Goal: Complete application form: Complete application form

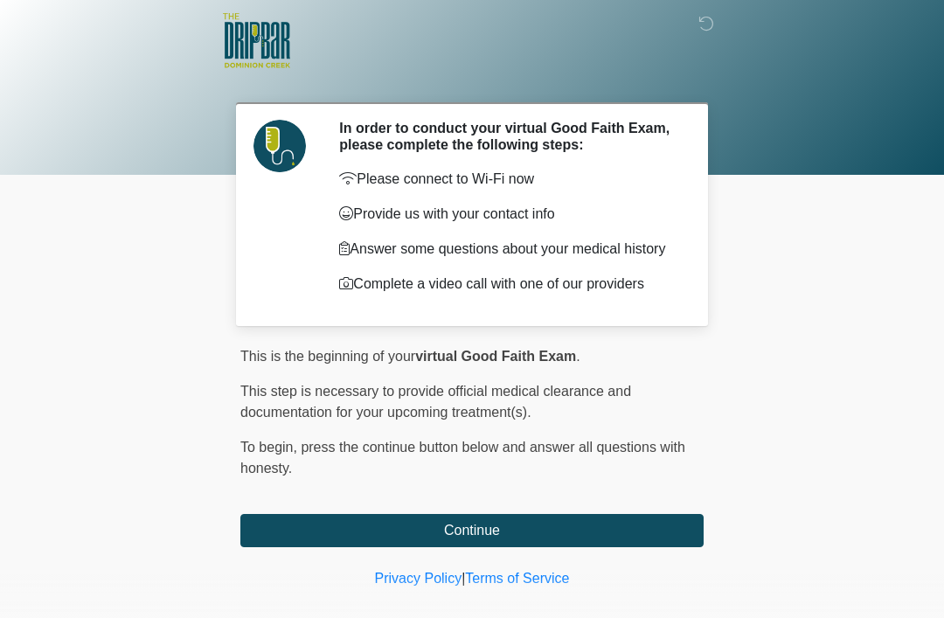
click at [478, 536] on button "Continue" at bounding box center [471, 530] width 463 height 33
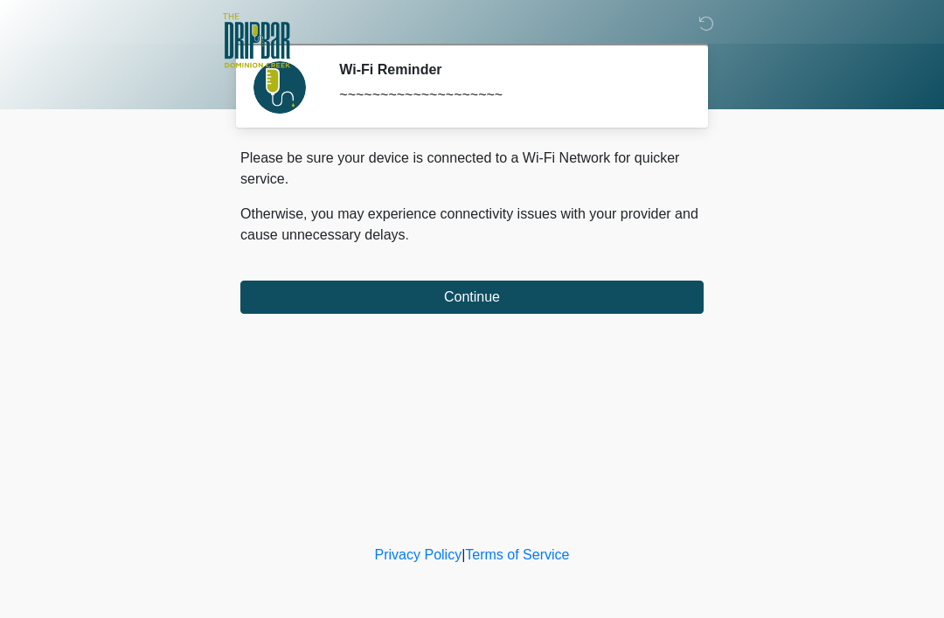
click at [488, 286] on button "Continue" at bounding box center [471, 296] width 463 height 33
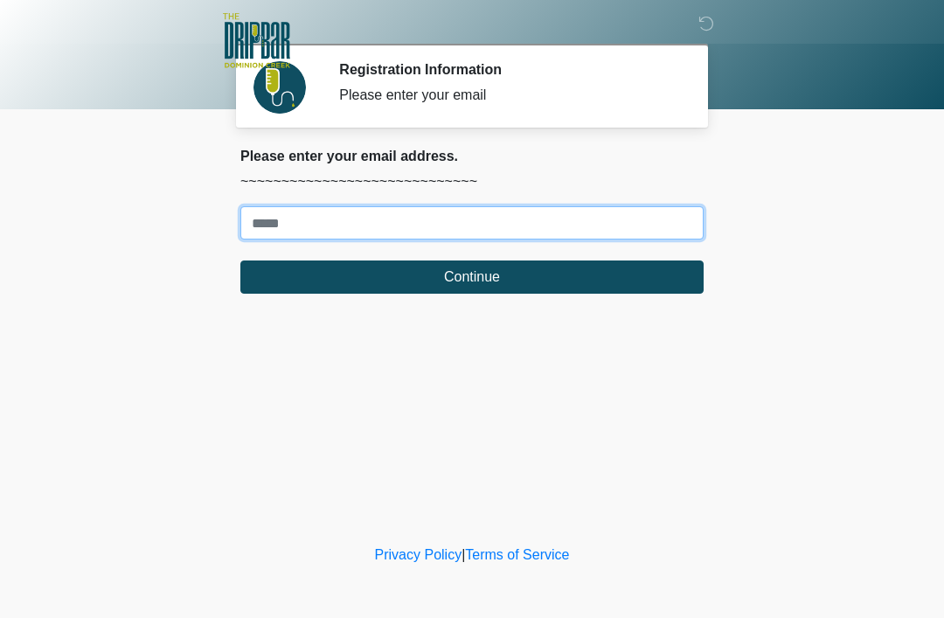
click at [280, 219] on input "Where should we email your treatment plan?" at bounding box center [471, 222] width 463 height 33
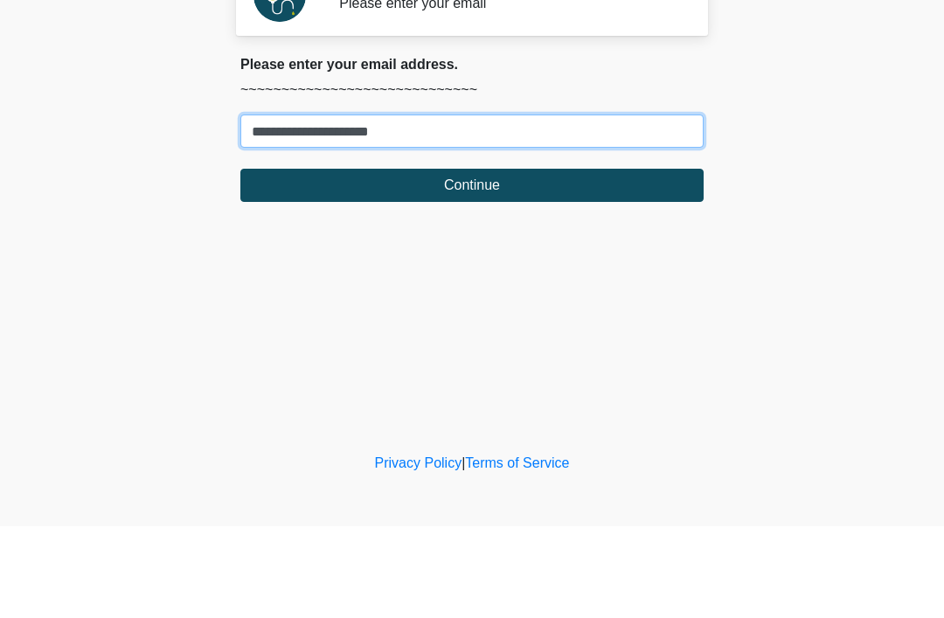
type input "**********"
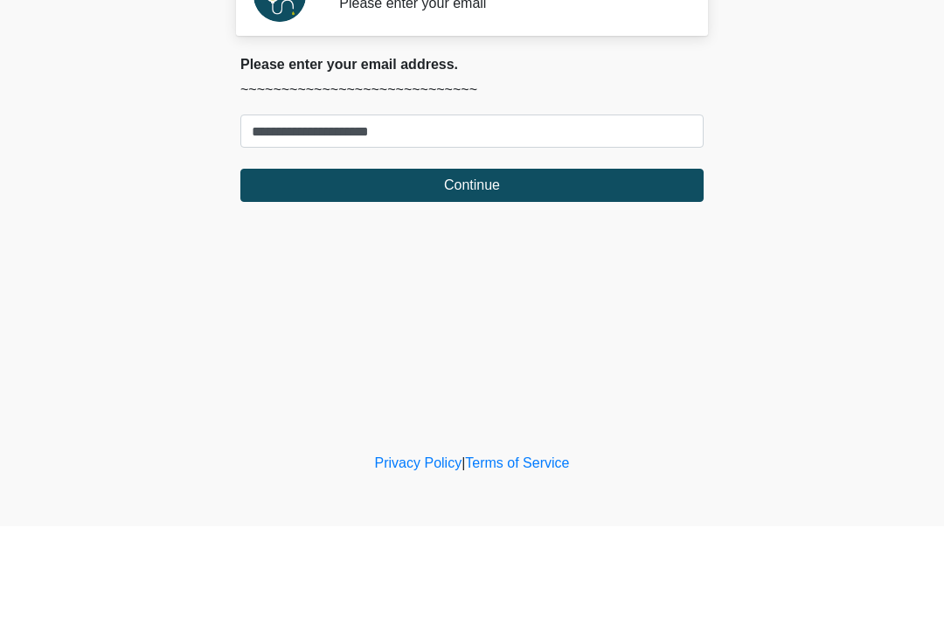
click at [481, 260] on button "Continue" at bounding box center [471, 276] width 463 height 33
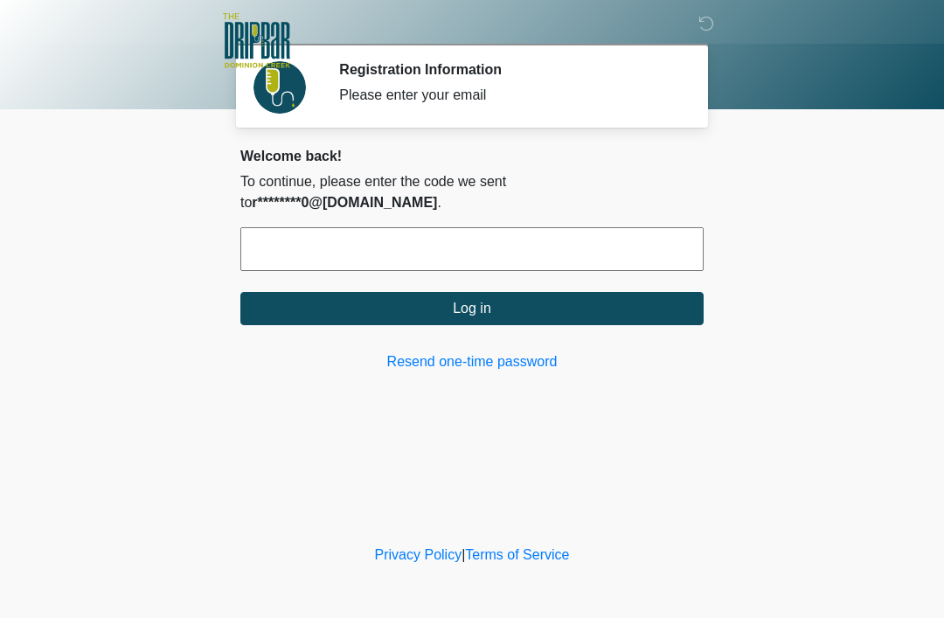
click at [578, 240] on input "text" at bounding box center [471, 249] width 463 height 44
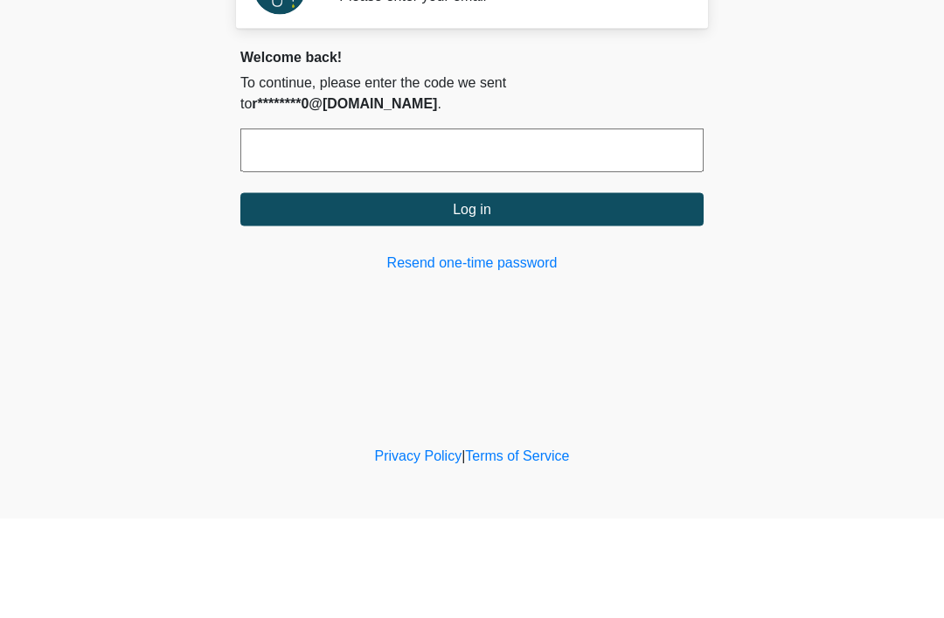
click at [843, 164] on body "‎ ‎ ‎ ‎ Registration Information Please enter your email Please connect to Wi-F…" at bounding box center [472, 309] width 944 height 618
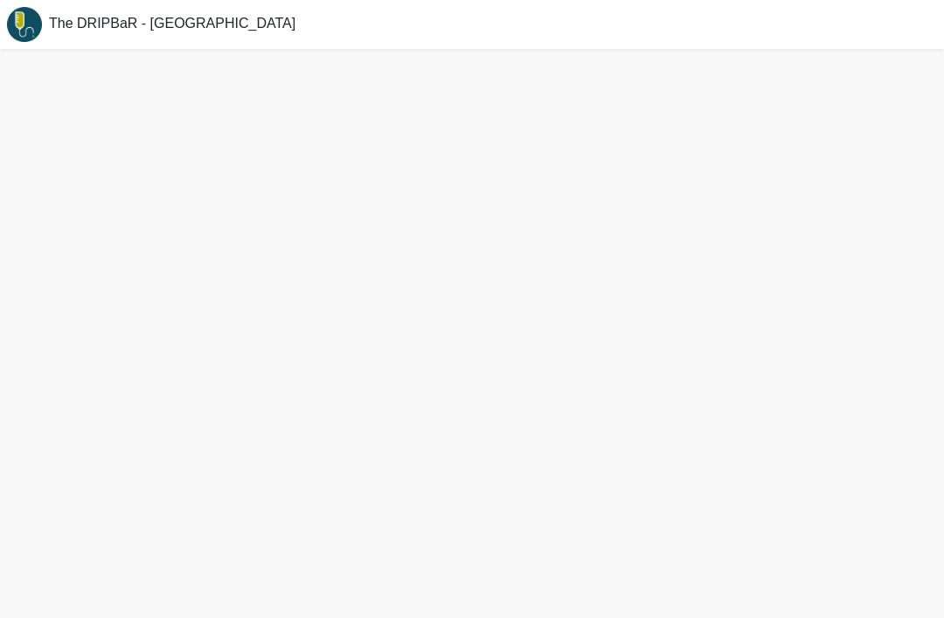
scroll to position [56, 0]
click at [556, 535] on div at bounding box center [472, 333] width 944 height 569
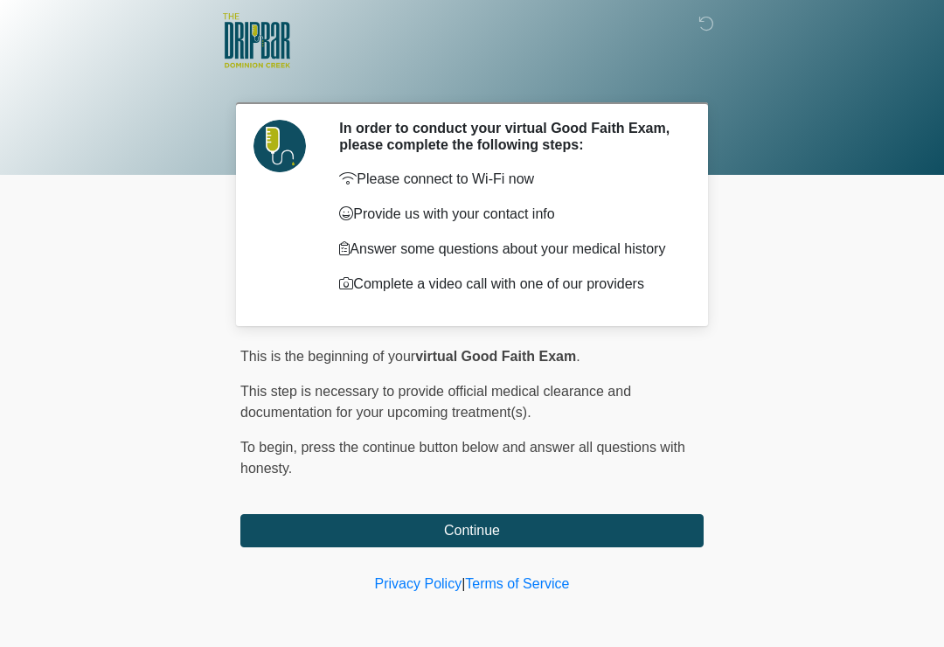
click at [553, 538] on button "Continue" at bounding box center [471, 530] width 463 height 33
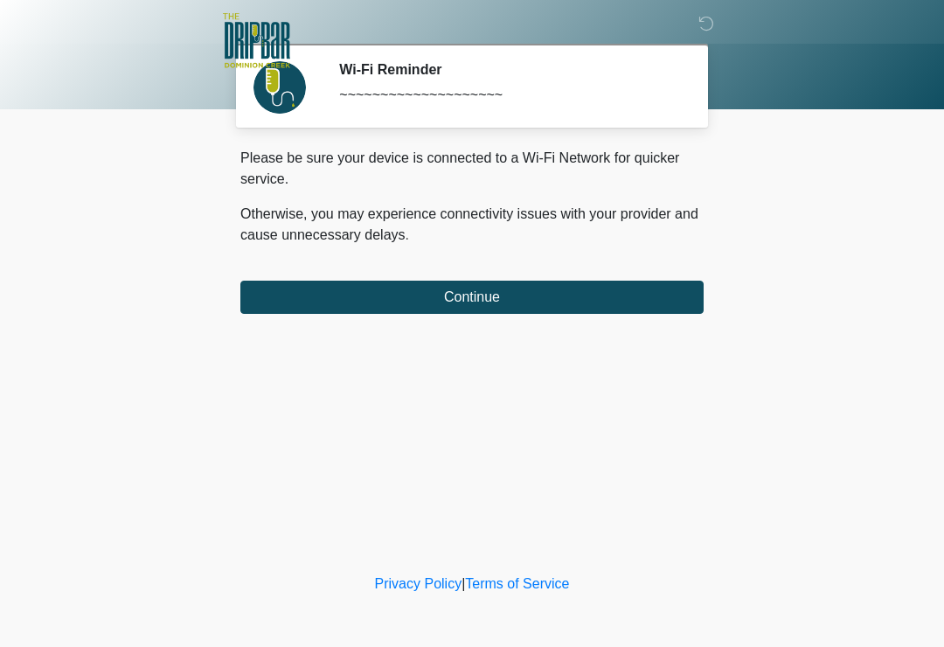
click at [578, 300] on button "Continue" at bounding box center [471, 296] width 463 height 33
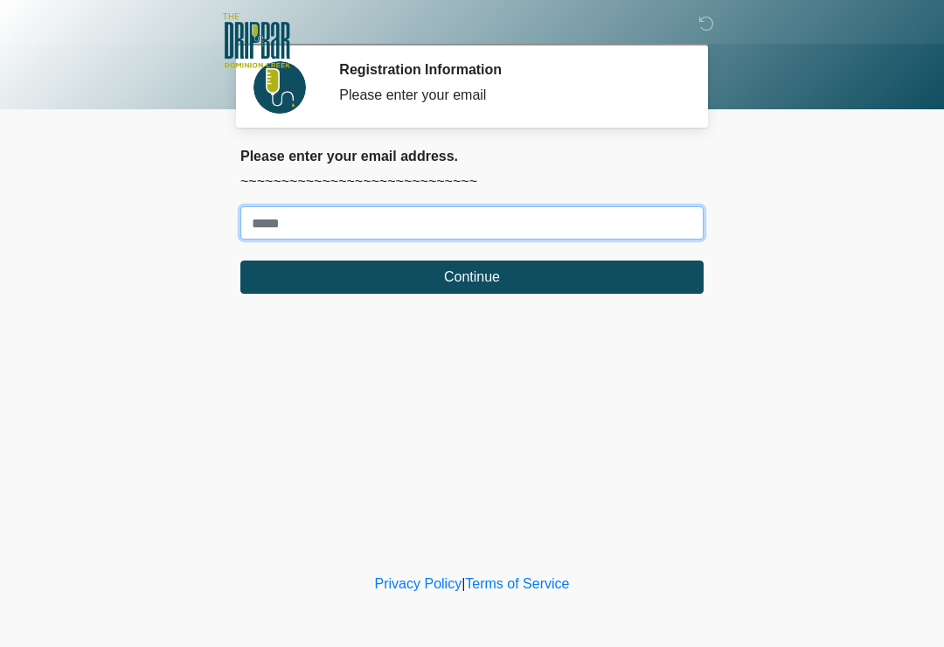
click at [485, 221] on input "Where should we email your treatment plan?" at bounding box center [471, 222] width 463 height 33
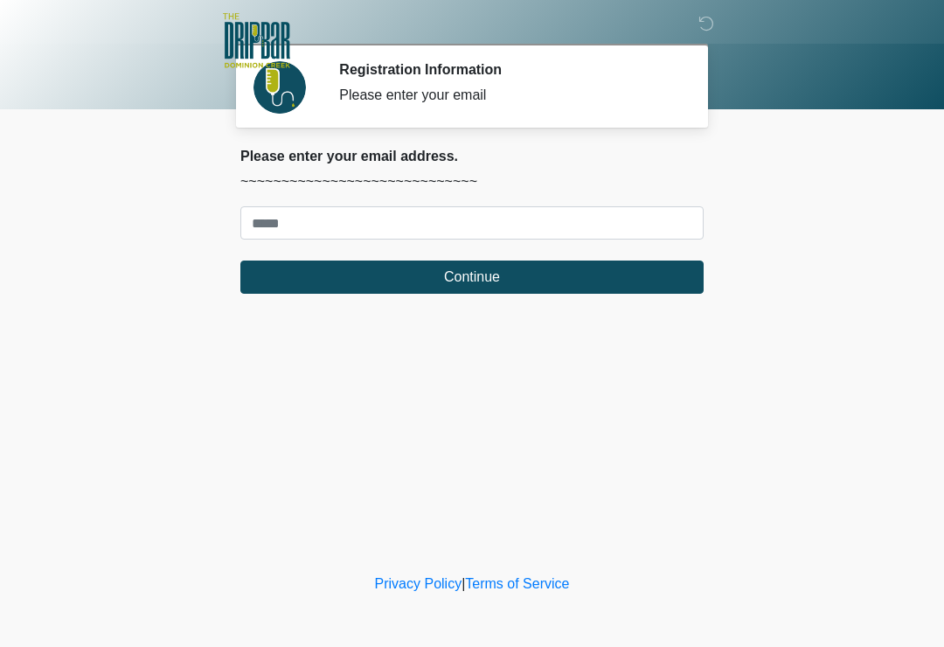
click at [868, 199] on body "‎ ‎ ‎ ‎ Registration Information Please enter your email Please connect to Wi-F…" at bounding box center [472, 323] width 944 height 647
click at [648, 265] on button "Continue" at bounding box center [471, 276] width 463 height 33
click at [796, 211] on body "‎ ‎ ‎ ‎ Registration Information Please enter your email Please connect to Wi-F…" at bounding box center [472, 323] width 944 height 647
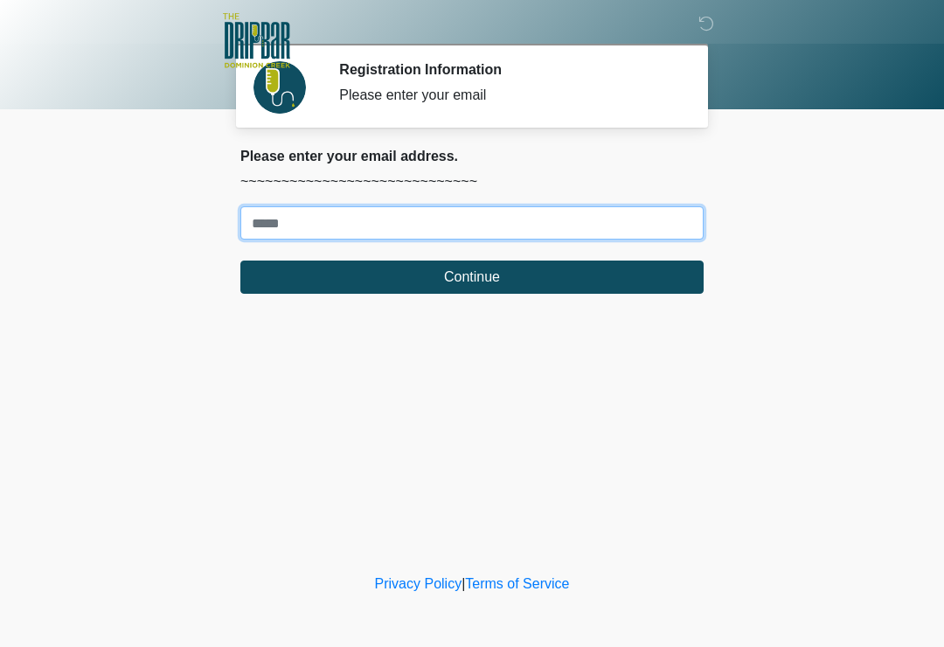
click at [659, 219] on input "Where should we email your treatment plan?" at bounding box center [471, 222] width 463 height 33
type input "**********"
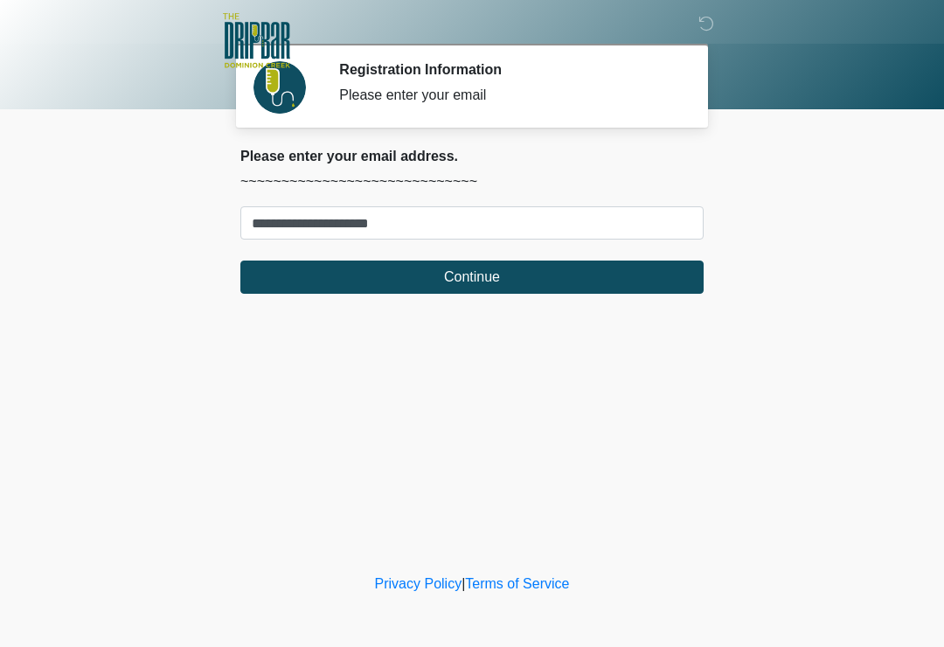
click at [486, 272] on button "Continue" at bounding box center [471, 276] width 463 height 33
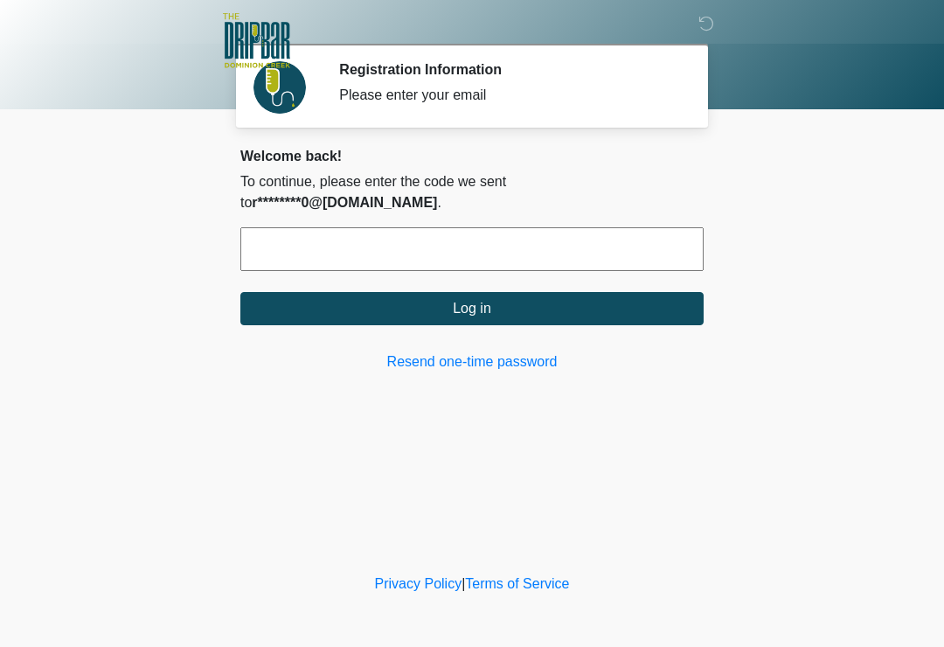
click at [319, 245] on input "text" at bounding box center [471, 249] width 463 height 44
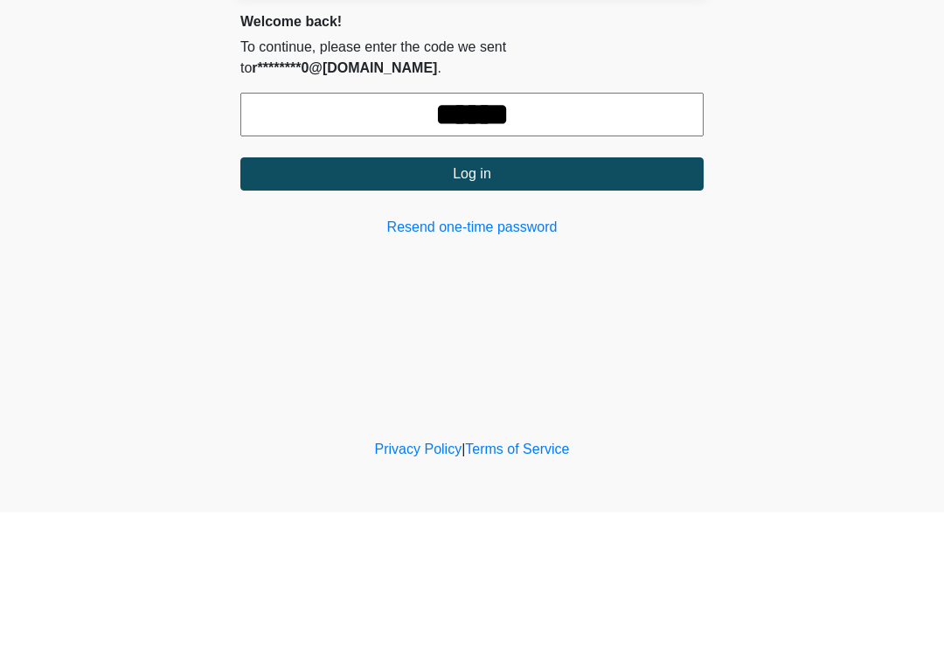
type input "******"
click at [475, 292] on button "Log in" at bounding box center [471, 308] width 463 height 33
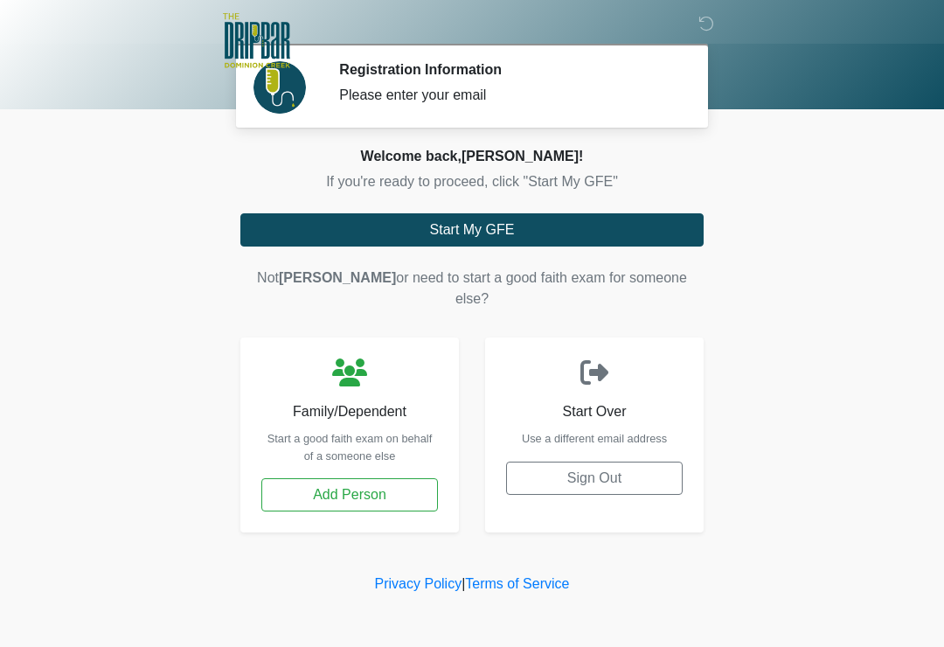
click at [473, 230] on button "Start My GFE" at bounding box center [471, 229] width 463 height 33
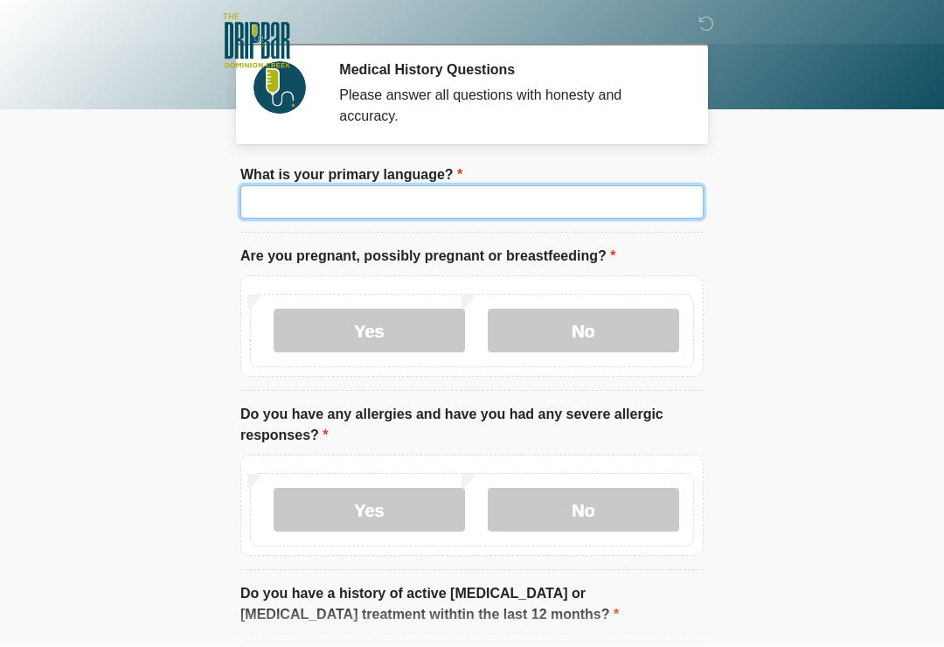
click at [356, 204] on input "What is your primary language?" at bounding box center [471, 201] width 463 height 33
type input "*******"
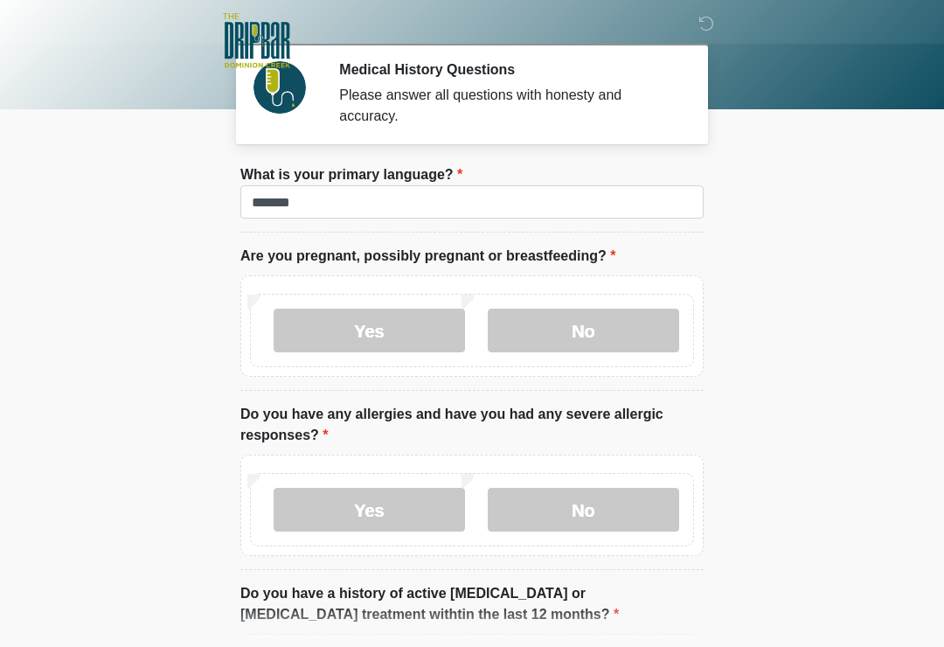
click at [797, 212] on body "‎ ‎ ‎ ‎ Medical History Questions Please answer all questions with honesty and …" at bounding box center [472, 323] width 944 height 647
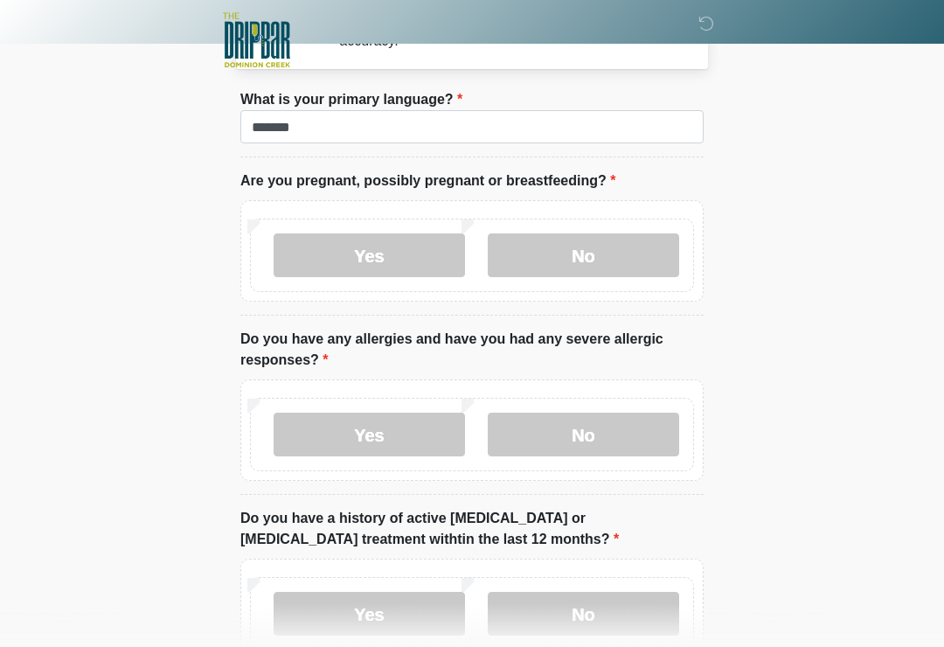
click at [583, 256] on label "No" at bounding box center [583, 256] width 191 height 44
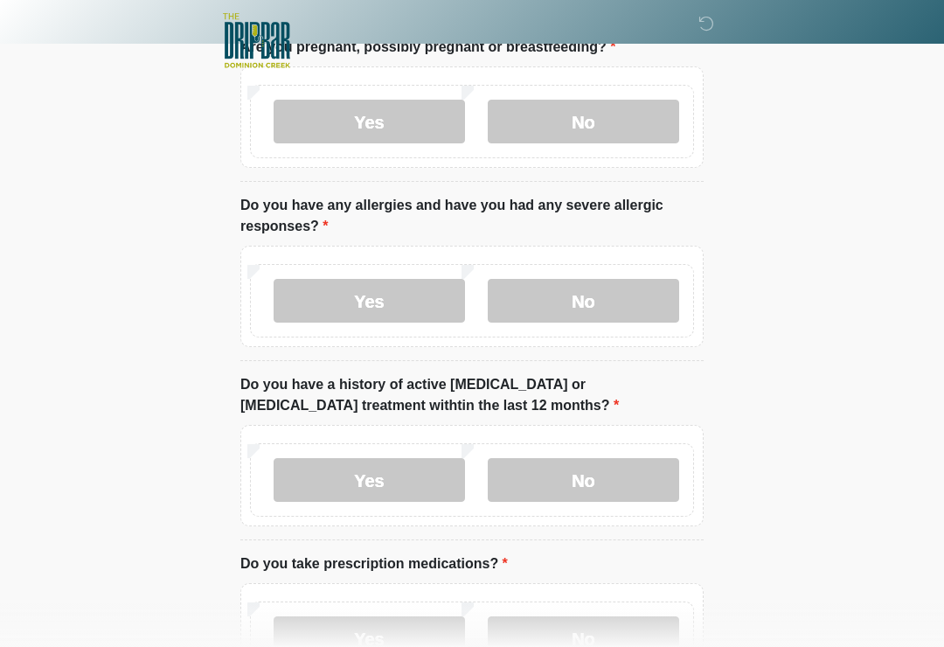
scroll to position [211, 0]
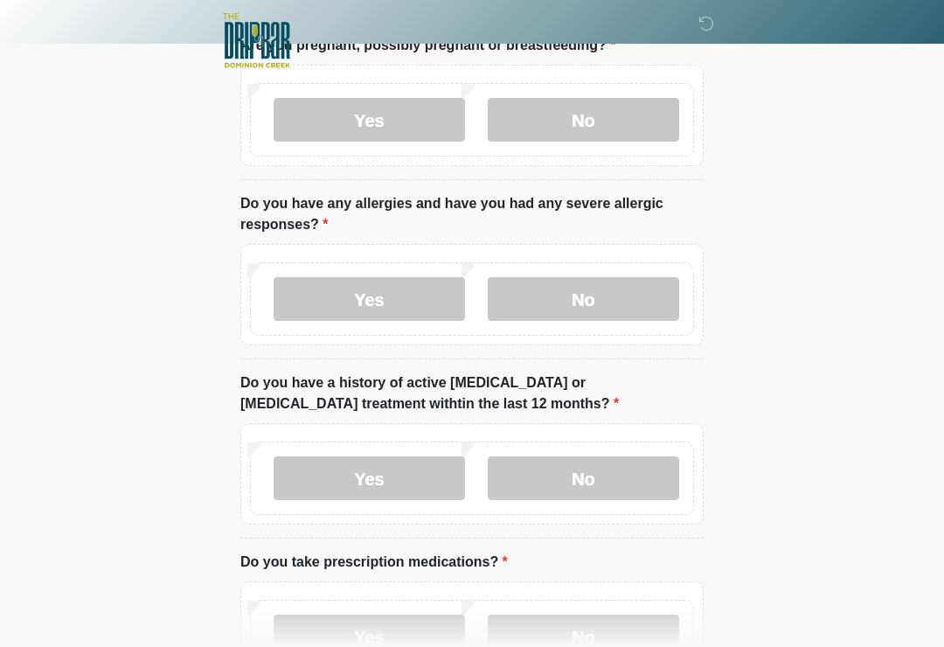
click at [595, 297] on label "No" at bounding box center [583, 299] width 191 height 44
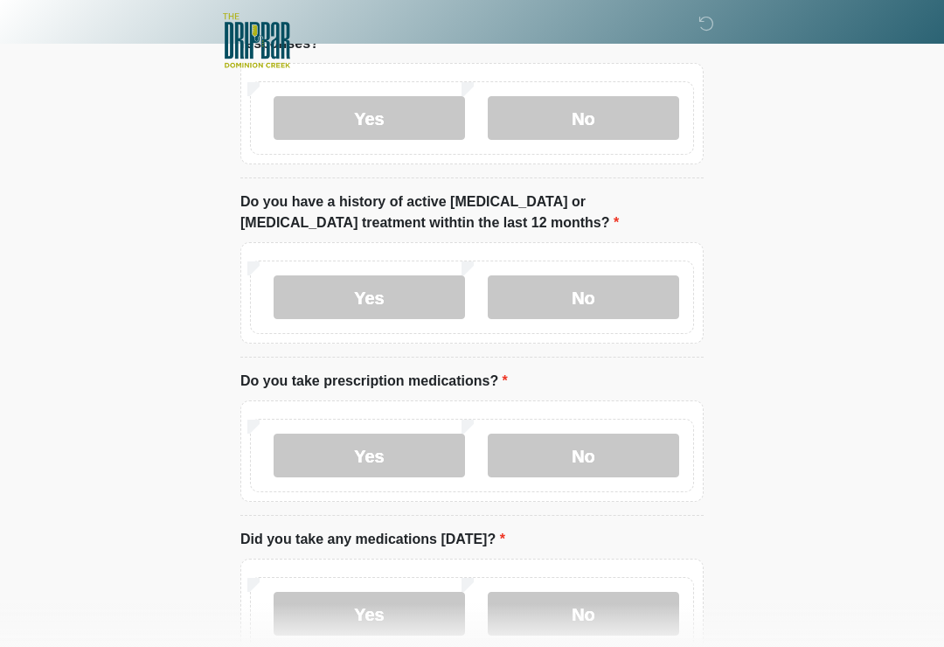
scroll to position [391, 0]
click at [598, 292] on label "No" at bounding box center [583, 298] width 191 height 44
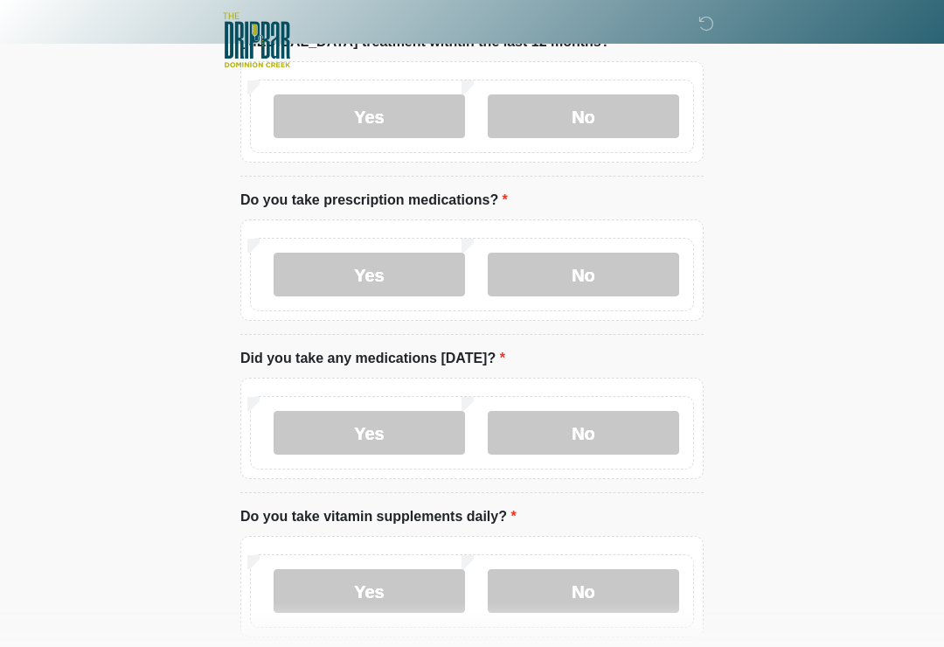
scroll to position [572, 0]
click at [363, 272] on label "Yes" at bounding box center [368, 275] width 191 height 44
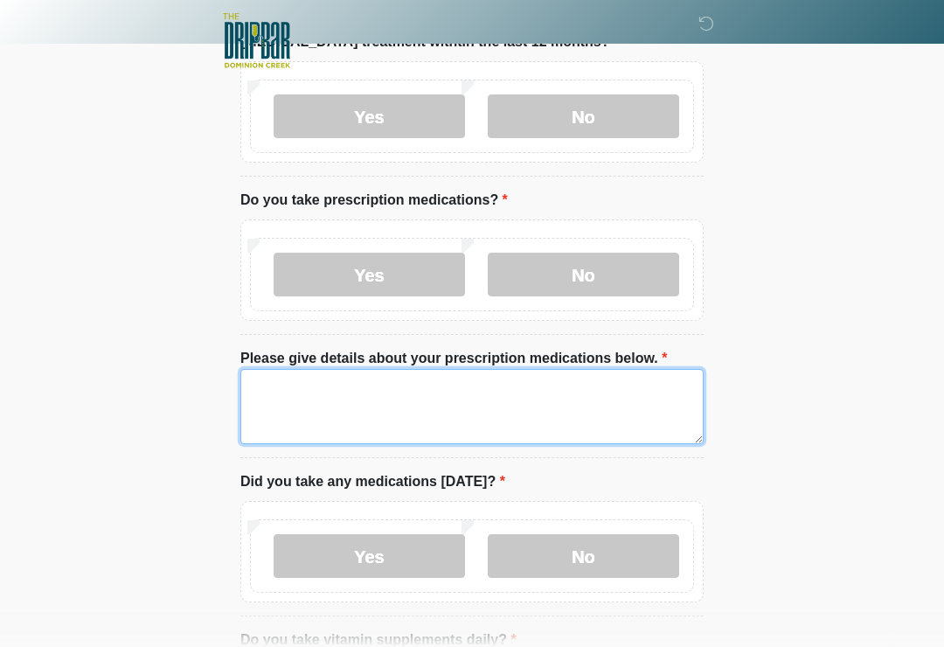
click at [291, 402] on textarea "Please give details about your prescription medications below." at bounding box center [471, 406] width 463 height 75
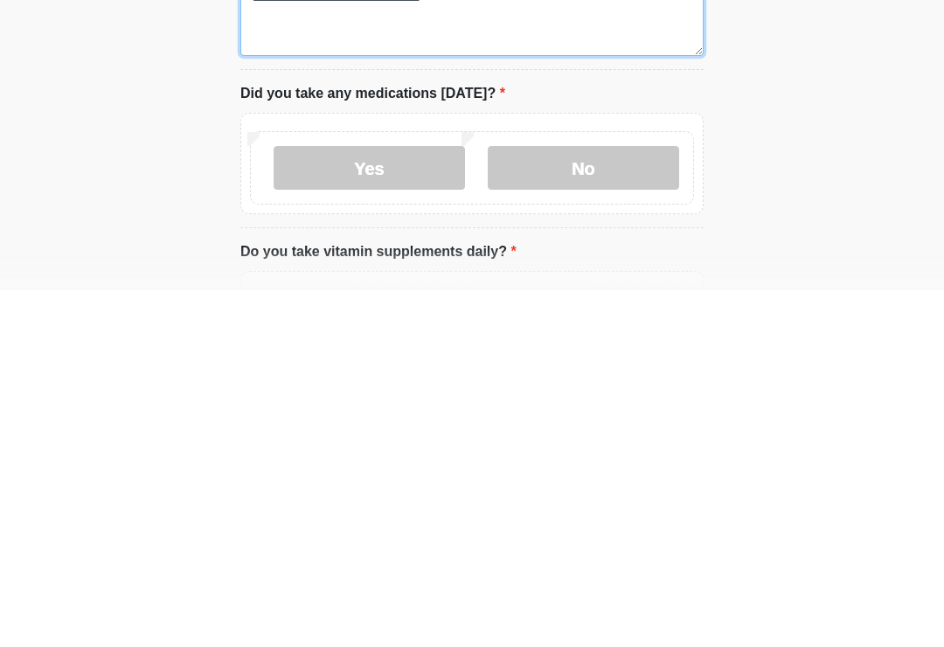
scroll to position [605, 0]
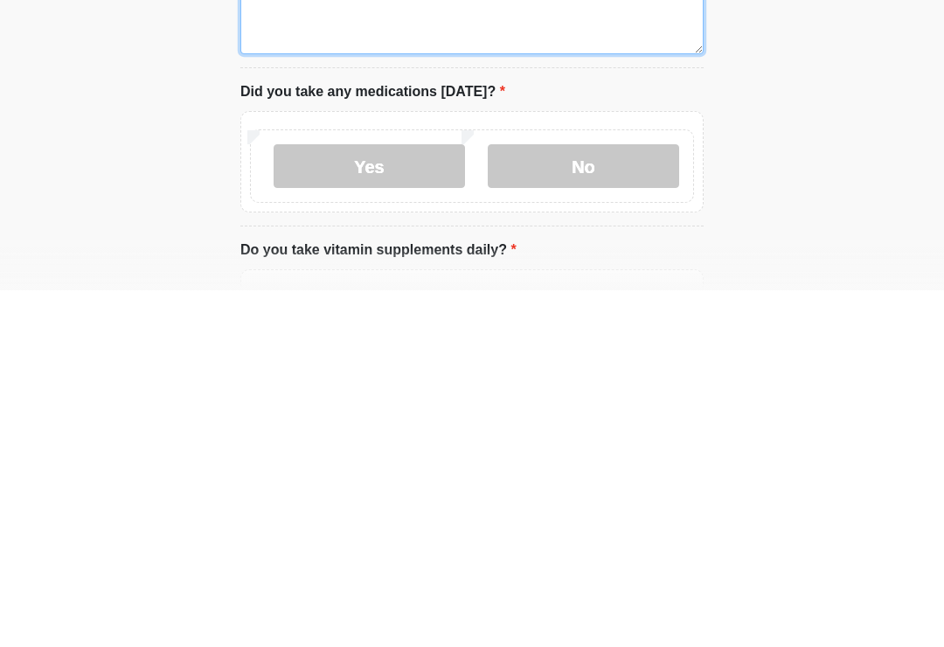
type textarea "**********"
click at [370, 501] on label "Yes" at bounding box center [368, 523] width 191 height 44
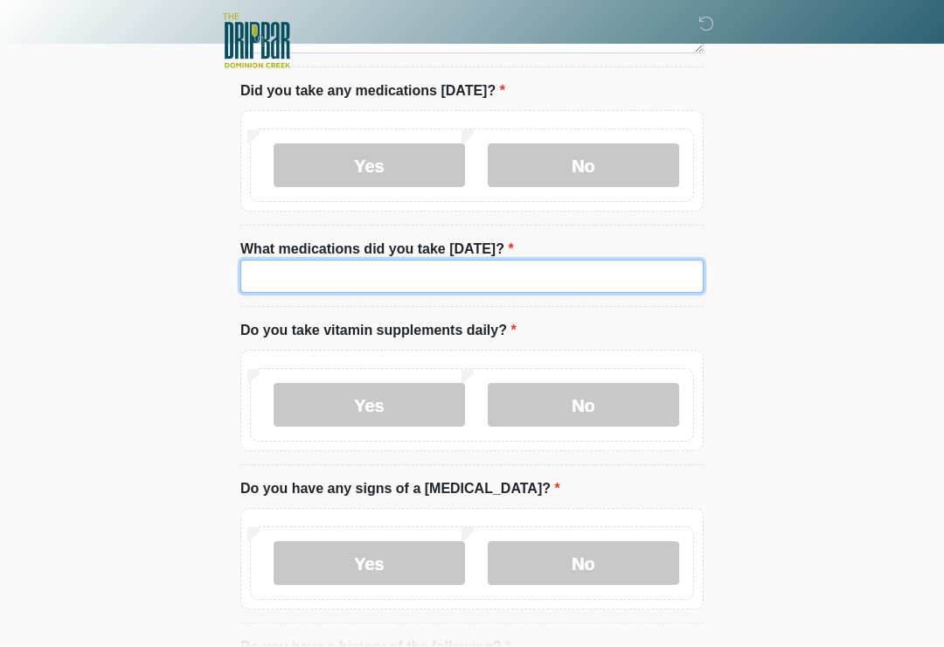
click at [311, 271] on input "What medications did you take today?" at bounding box center [471, 275] width 463 height 33
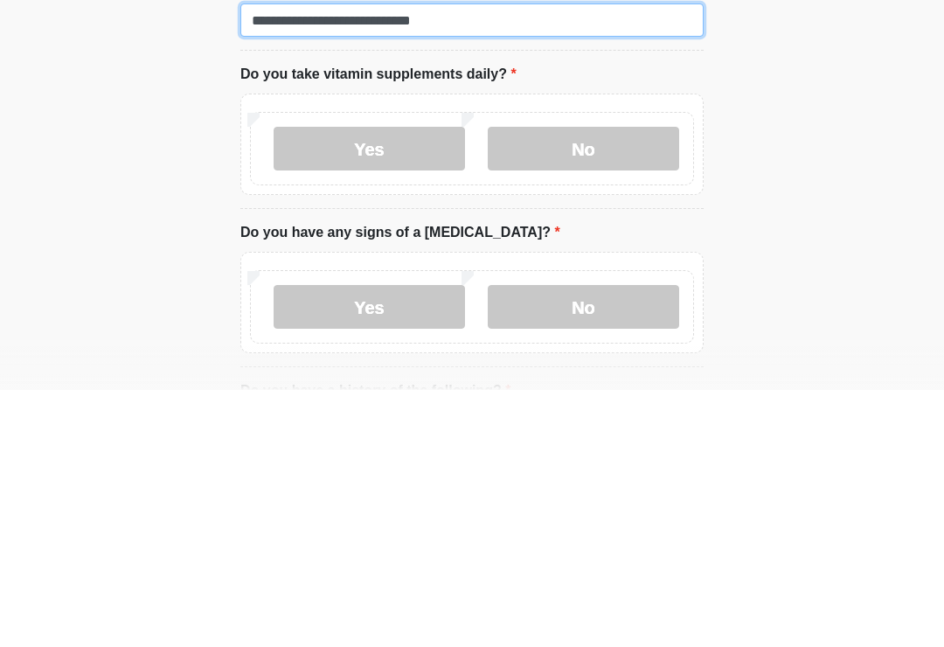
type input "**********"
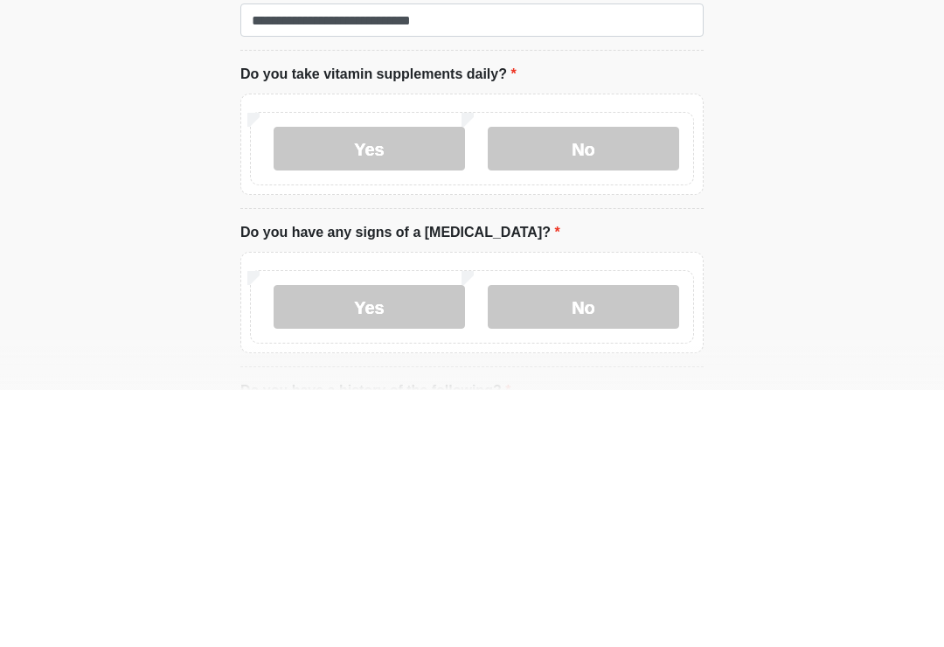
click at [595, 384] on label "No" at bounding box center [583, 406] width 191 height 44
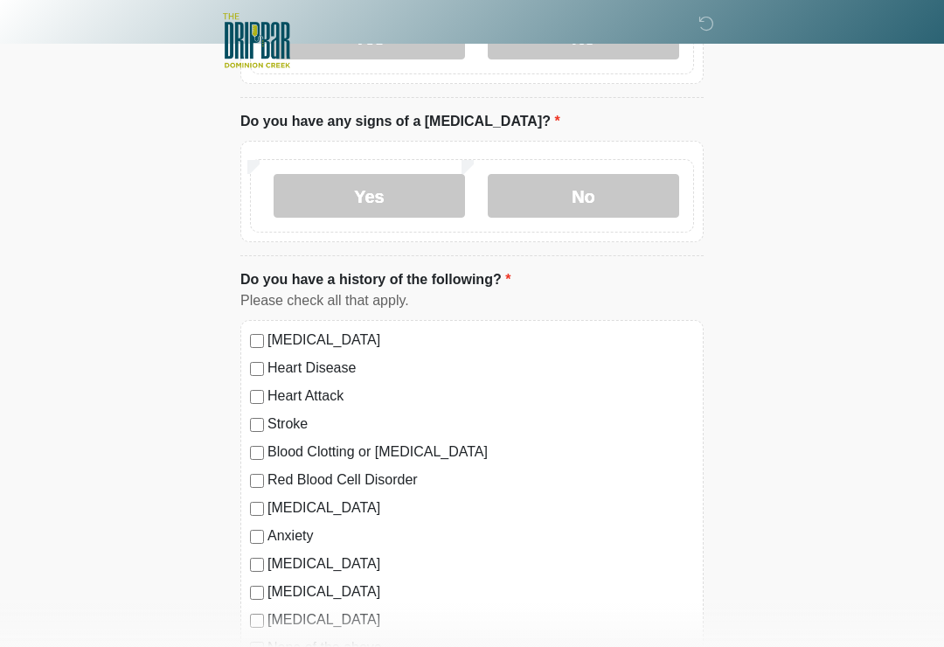
scroll to position [1327, 0]
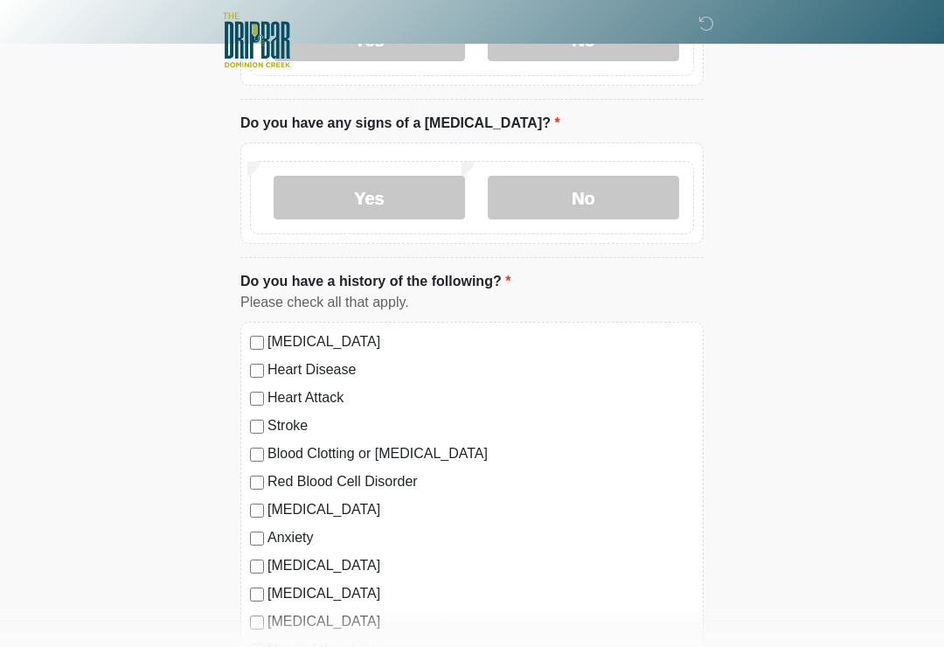
click at [588, 194] on label "No" at bounding box center [583, 198] width 191 height 44
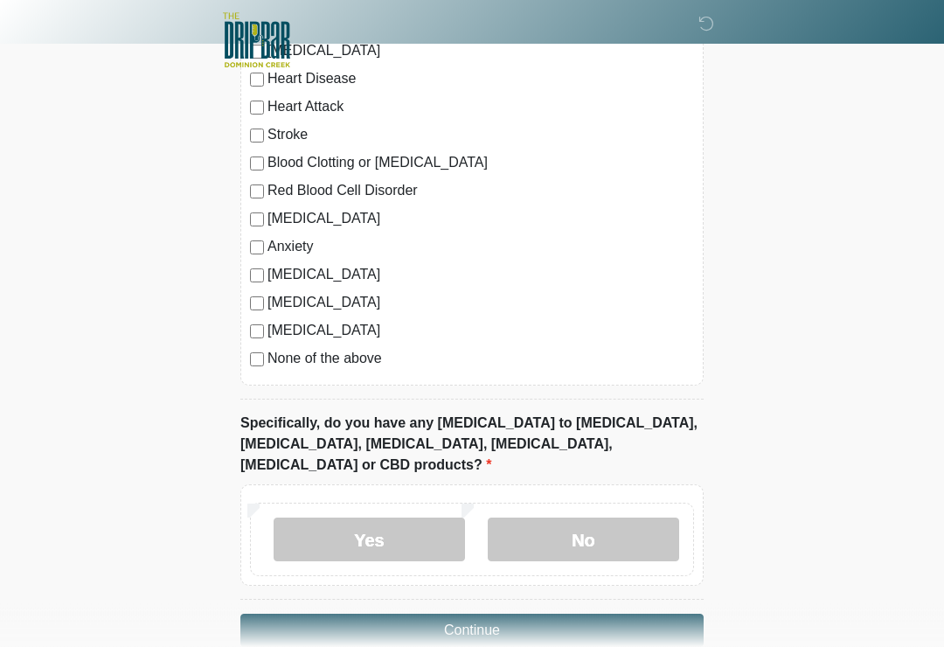
scroll to position [1660, 0]
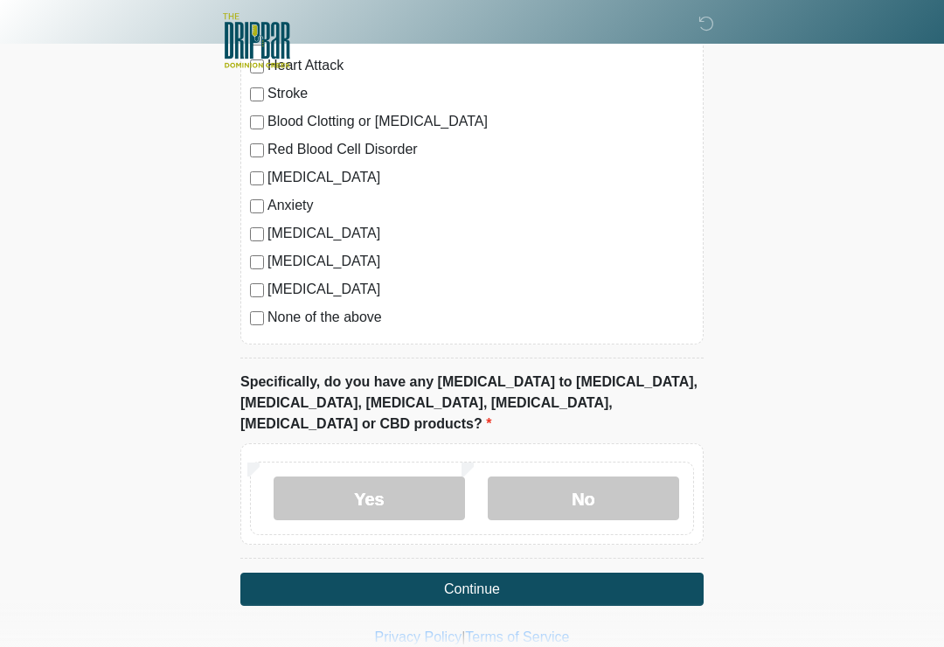
click at [576, 476] on label "No" at bounding box center [583, 498] width 191 height 44
click at [475, 572] on button "Continue" at bounding box center [471, 588] width 463 height 33
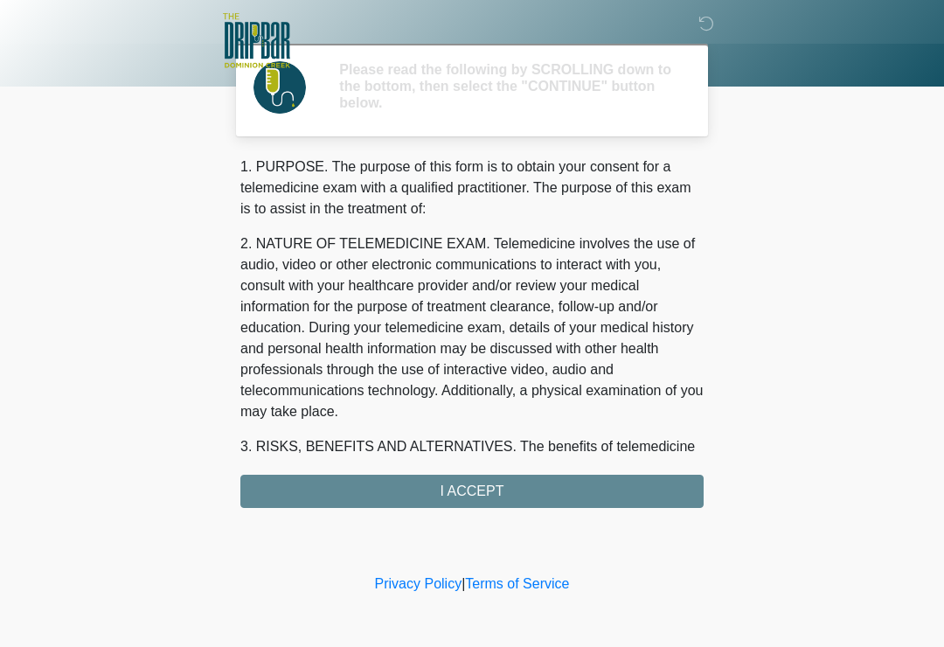
scroll to position [0, 0]
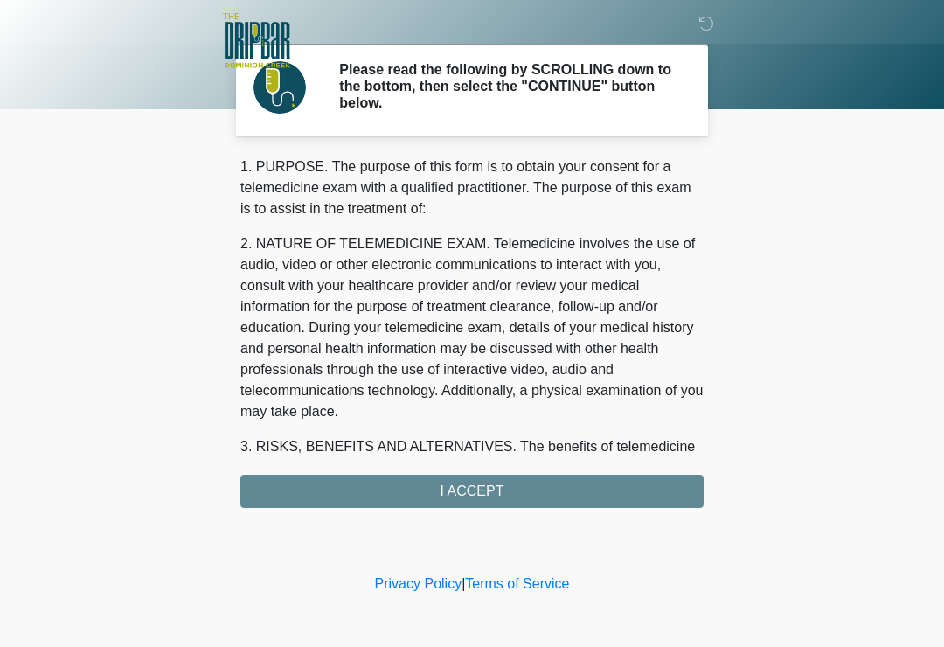
click at [507, 488] on div "1. PURPOSE. The purpose of this form is to obtain your consent for a telemedici…" at bounding box center [471, 331] width 463 height 351
click at [484, 486] on div "1. PURPOSE. The purpose of this form is to obtain your consent for a telemedici…" at bounding box center [471, 331] width 463 height 351
click at [486, 491] on div "1. PURPOSE. The purpose of this form is to obtain your consent for a telemedici…" at bounding box center [471, 331] width 463 height 351
click at [483, 491] on div "1. PURPOSE. The purpose of this form is to obtain your consent for a telemedici…" at bounding box center [471, 331] width 463 height 351
click at [491, 494] on div "1. PURPOSE. The purpose of this form is to obtain your consent for a telemedici…" at bounding box center [471, 331] width 463 height 351
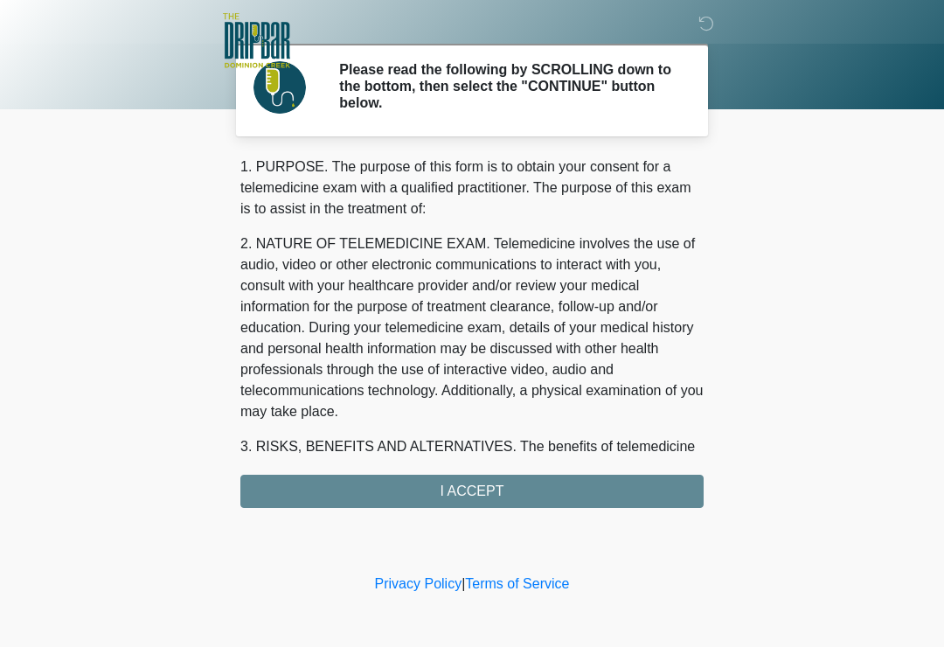
click at [483, 490] on div "1. PURPOSE. The purpose of this form is to obtain your consent for a telemedici…" at bounding box center [471, 331] width 463 height 351
click at [487, 495] on div "1. PURPOSE. The purpose of this form is to obtain your consent for a telemedici…" at bounding box center [471, 331] width 463 height 351
click at [486, 495] on div "1. PURPOSE. The purpose of this form is to obtain your consent for a telemedici…" at bounding box center [471, 331] width 463 height 351
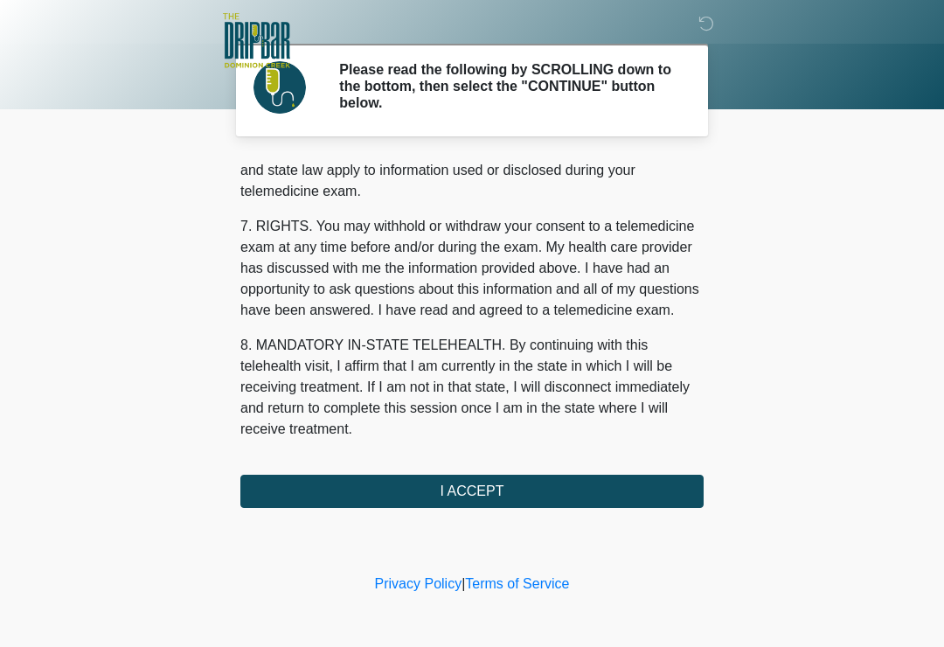
scroll to position [737, 0]
click at [496, 492] on button "I ACCEPT" at bounding box center [471, 490] width 463 height 33
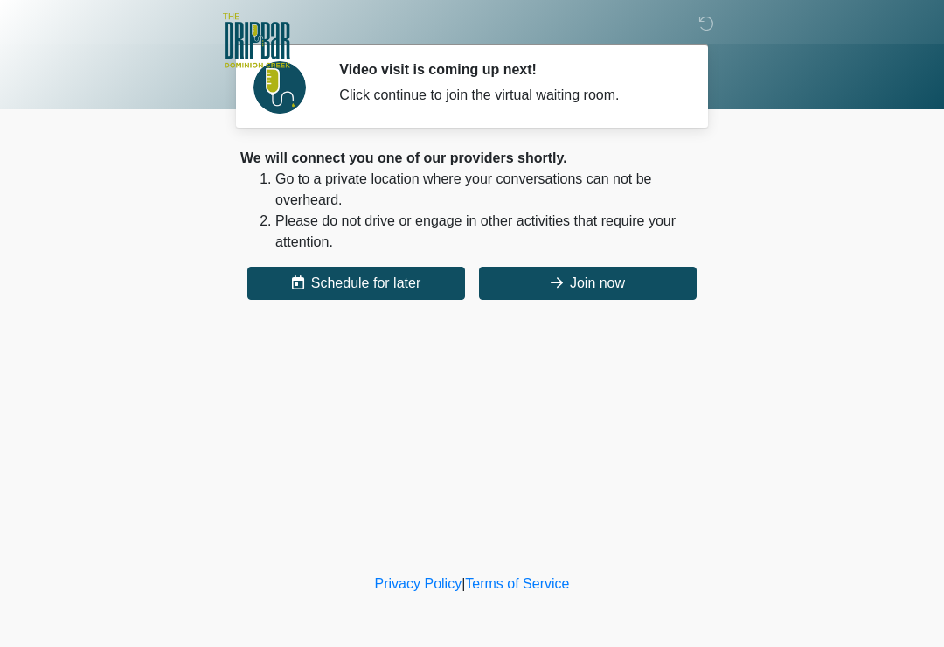
click at [593, 285] on button "Join now" at bounding box center [588, 282] width 218 height 33
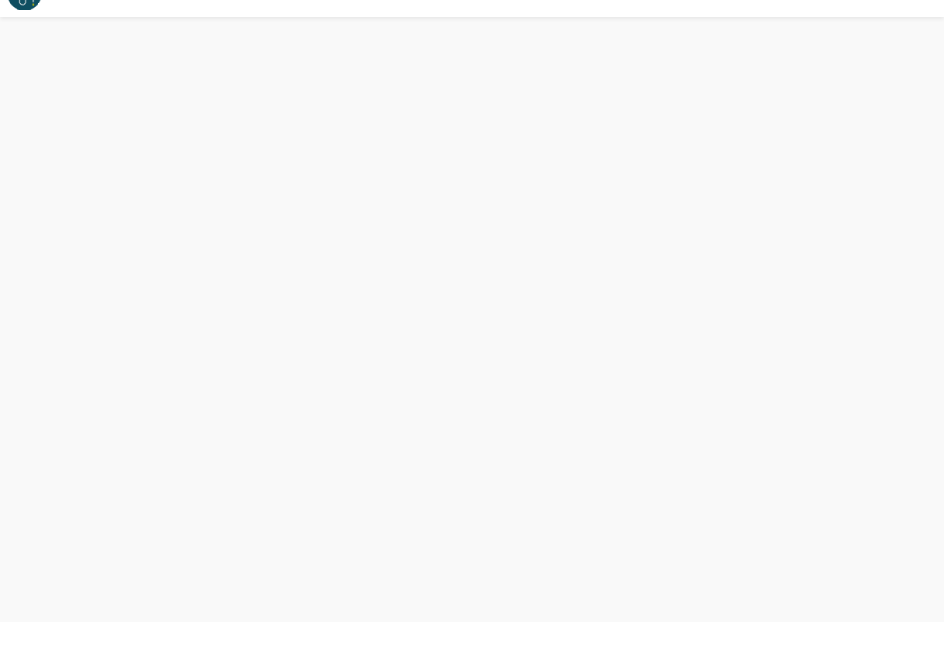
scroll to position [5, 0]
